Goal: Transaction & Acquisition: Subscribe to service/newsletter

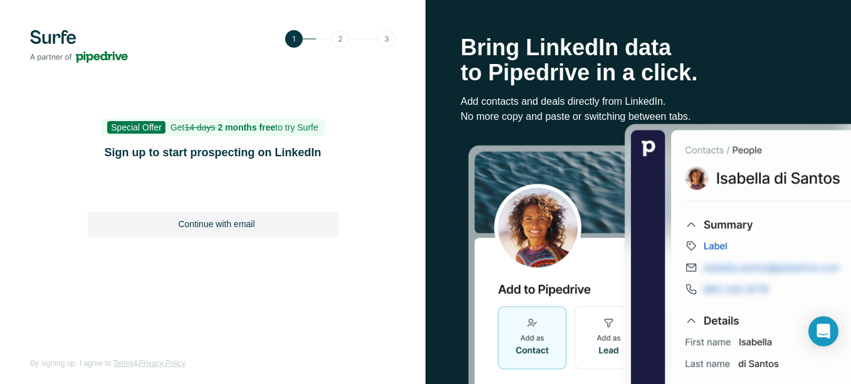
click at [340, 39] on img at bounding box center [340, 39] width 110 height 18
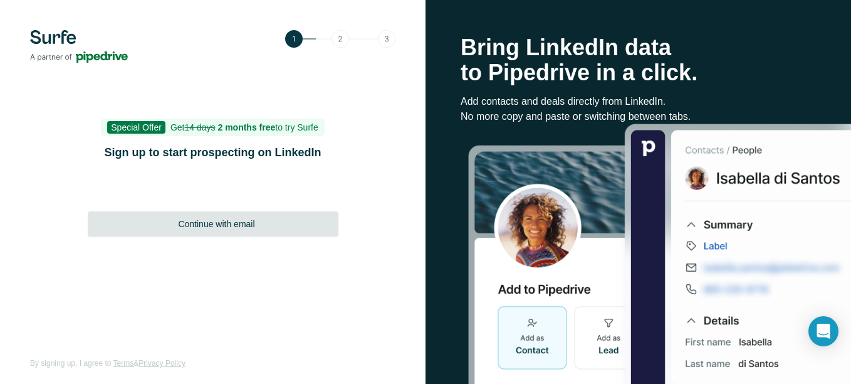
click at [221, 226] on span "Continue with email" at bounding box center [216, 223] width 76 height 13
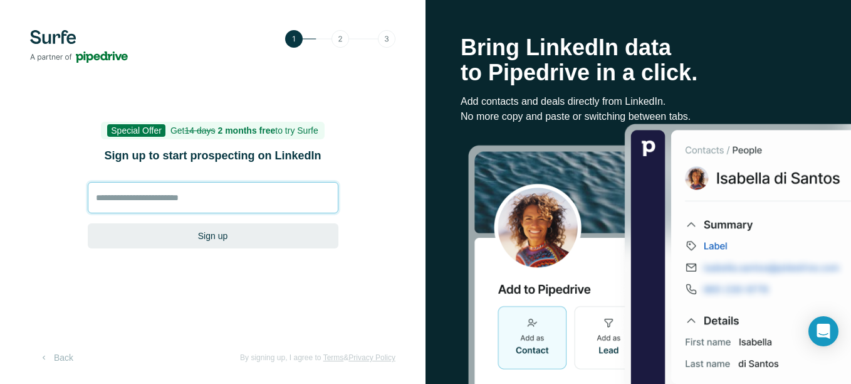
click at [165, 198] on input at bounding box center [213, 197] width 251 height 31
type input "**********"
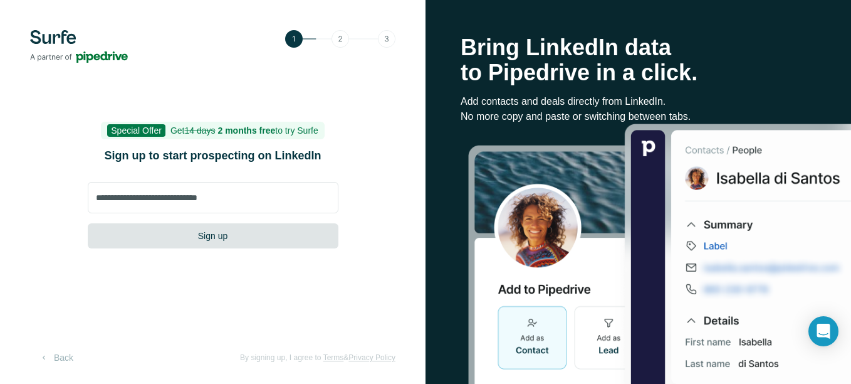
click at [213, 233] on button "Sign up" at bounding box center [213, 235] width 251 height 25
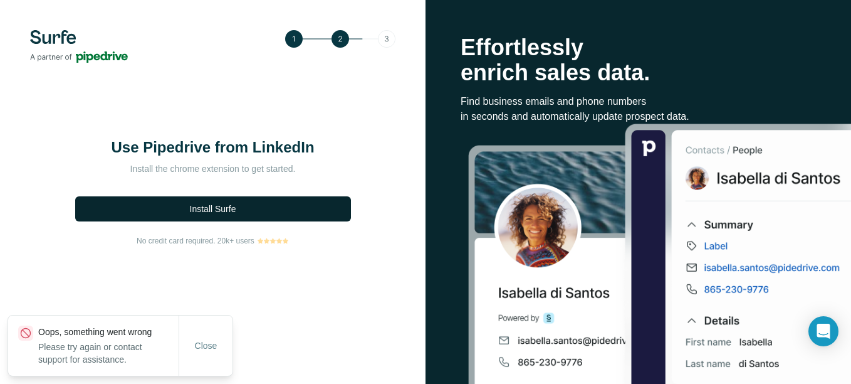
click at [214, 211] on span "Install Surfe" at bounding box center [213, 208] width 46 height 13
